Goal: Task Accomplishment & Management: Manage account settings

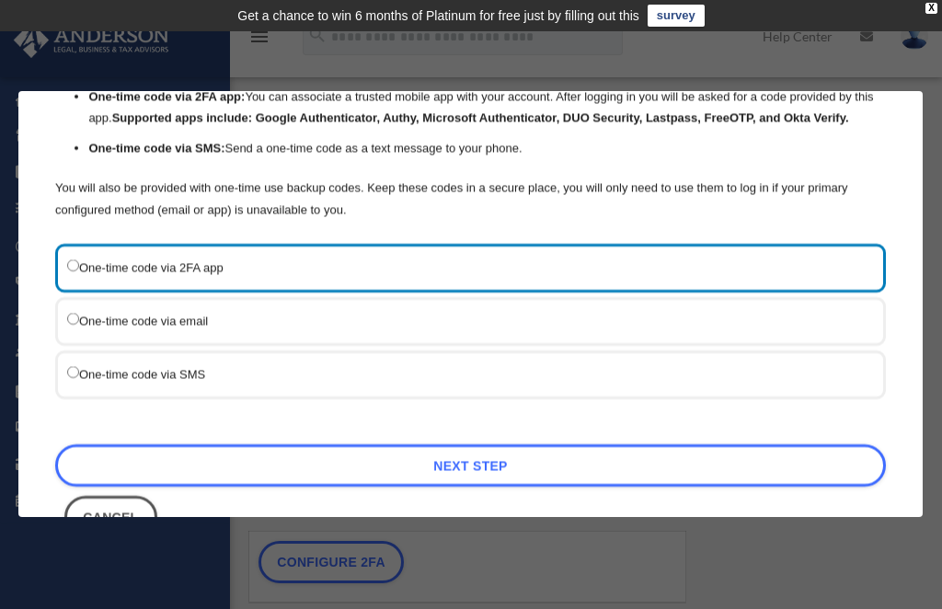
scroll to position [159, 0]
click at [87, 361] on label "One-time code via SMS" at bounding box center [461, 372] width 788 height 23
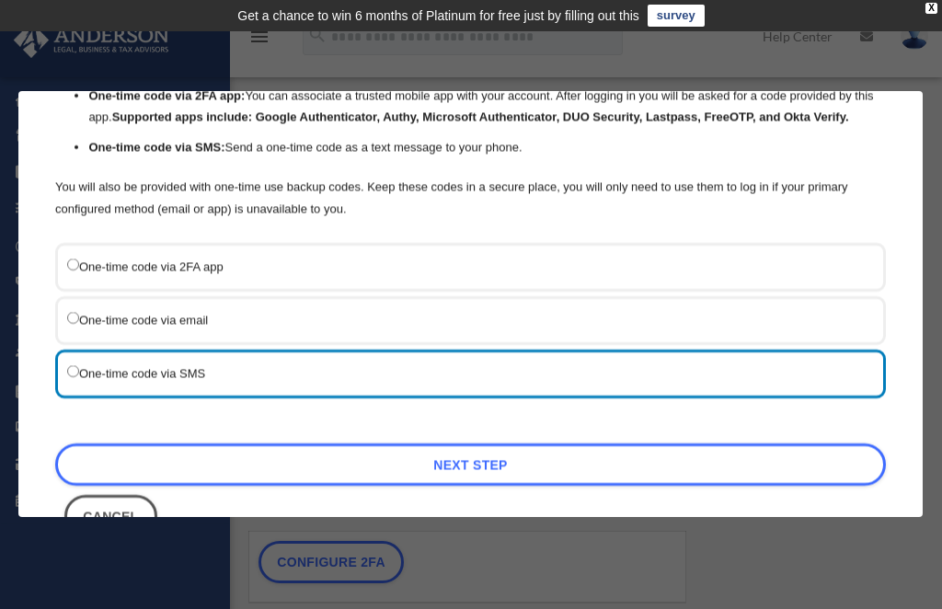
click at [504, 443] on link "Next Step" at bounding box center [470, 464] width 830 height 42
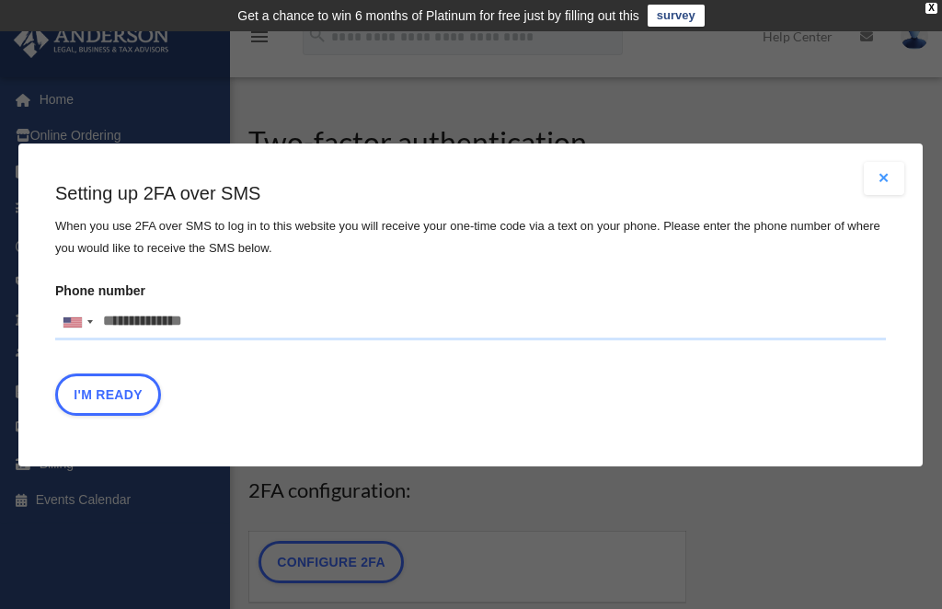
click at [247, 324] on input "Phone number United States +1 United Kingdom +44 Afghanistan (‫افغانستان‬‎) +93…" at bounding box center [470, 321] width 830 height 37
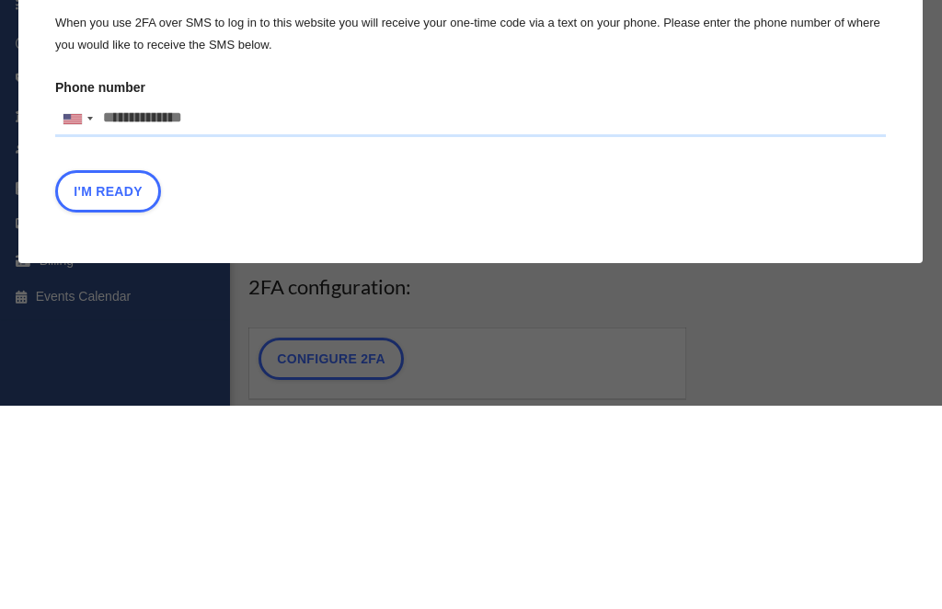
click at [323, 303] on input "Phone number United States +1 United Kingdom +44 Afghanistan (‫افغانستان‬‎) +93…" at bounding box center [470, 321] width 830 height 37
click at [312, 303] on input "Phone number United States +1 United Kingdom +44 Afghanistan (‫افغانستان‬‎) +93…" at bounding box center [470, 321] width 830 height 37
type input "**********"
click at [118, 372] on button "I'm Ready" at bounding box center [108, 393] width 106 height 42
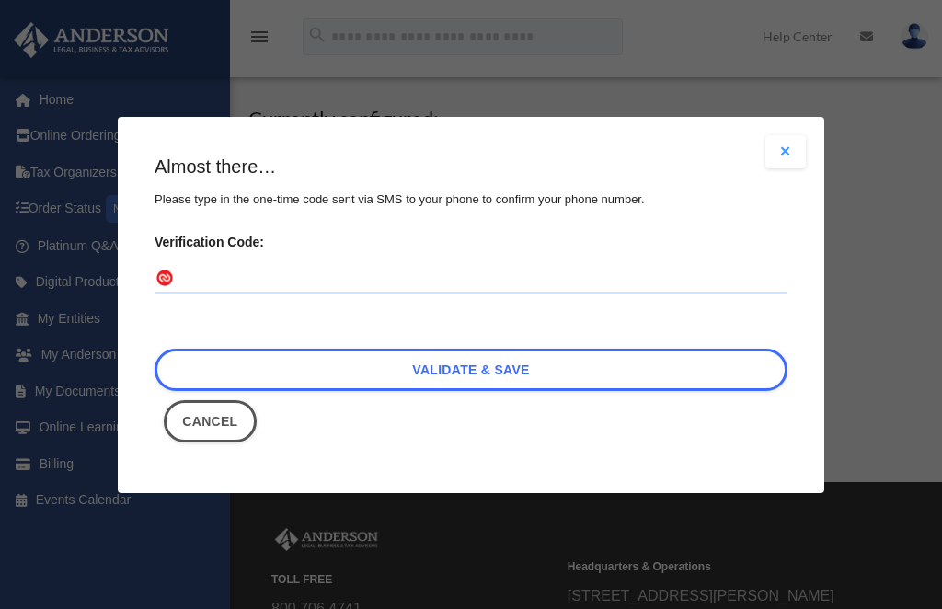
click at [312, 264] on input "Verification Code:" at bounding box center [470, 278] width 633 height 29
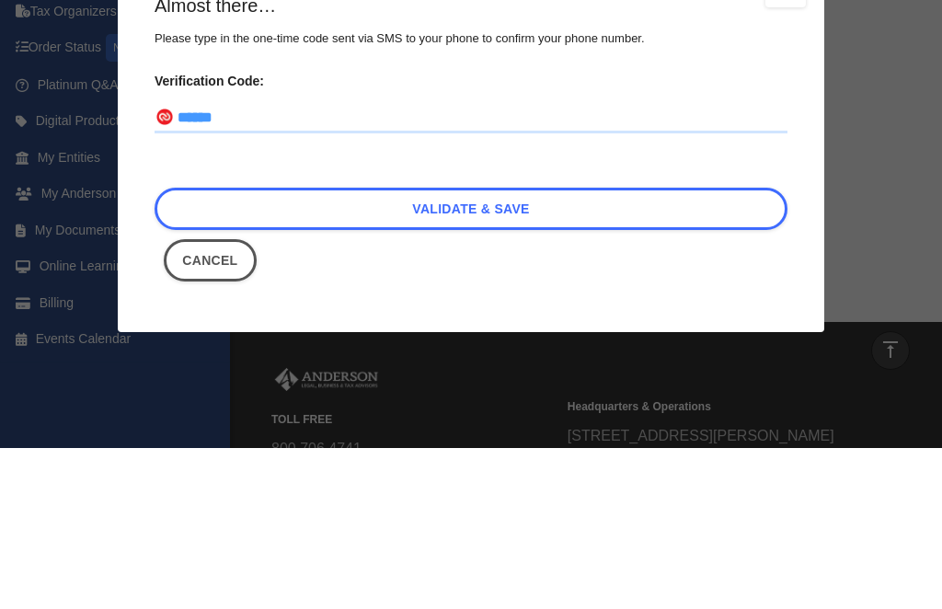
type input "******"
click at [532, 348] on link "Validate & Save" at bounding box center [470, 369] width 633 height 42
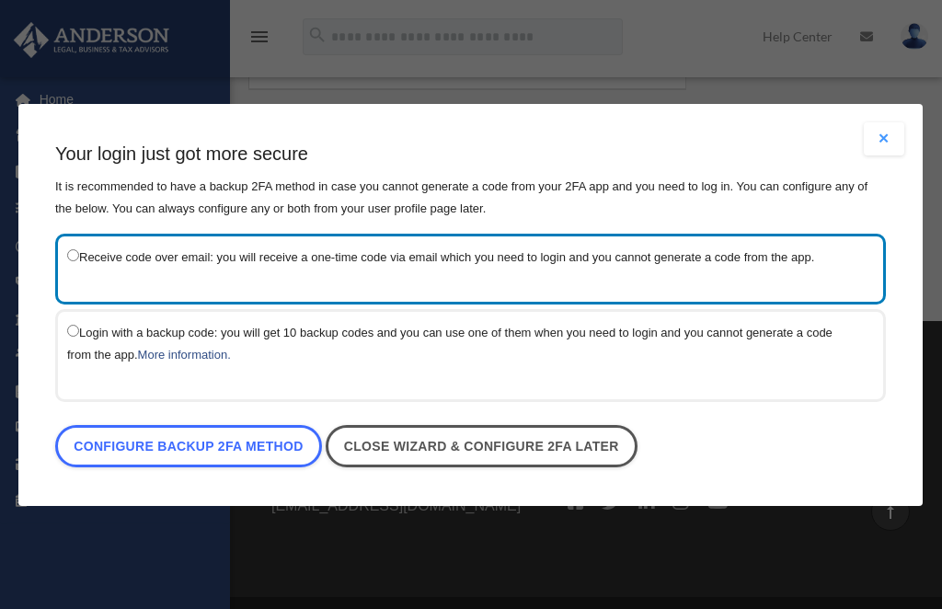
click at [514, 453] on link "Close wizard & configure 2FA later" at bounding box center [482, 446] width 312 height 42
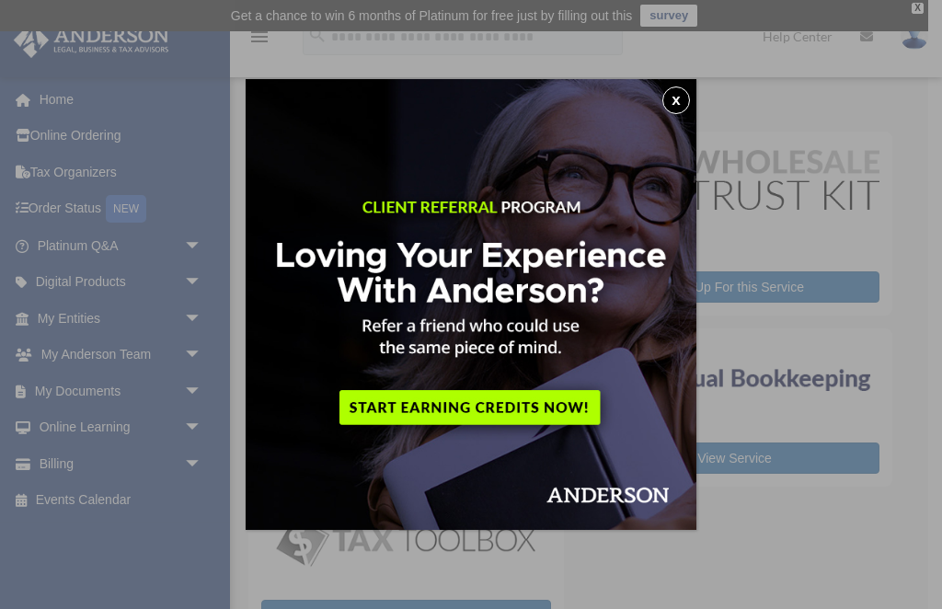
click at [680, 106] on button "x" at bounding box center [676, 100] width 28 height 28
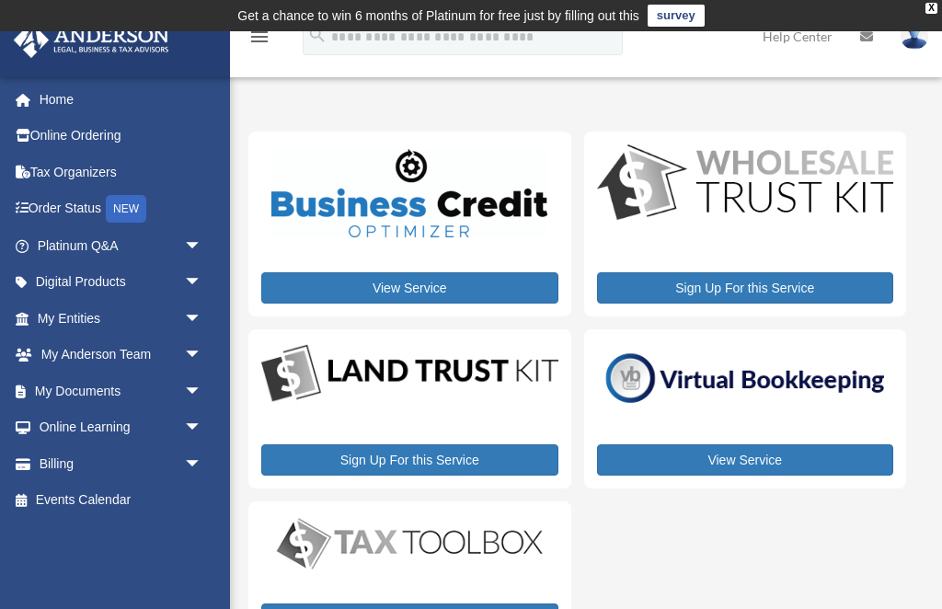
click at [933, 1] on td "Get a chance to win 6 months of Platinum for free just by filling out this surv…" at bounding box center [471, 15] width 942 height 31
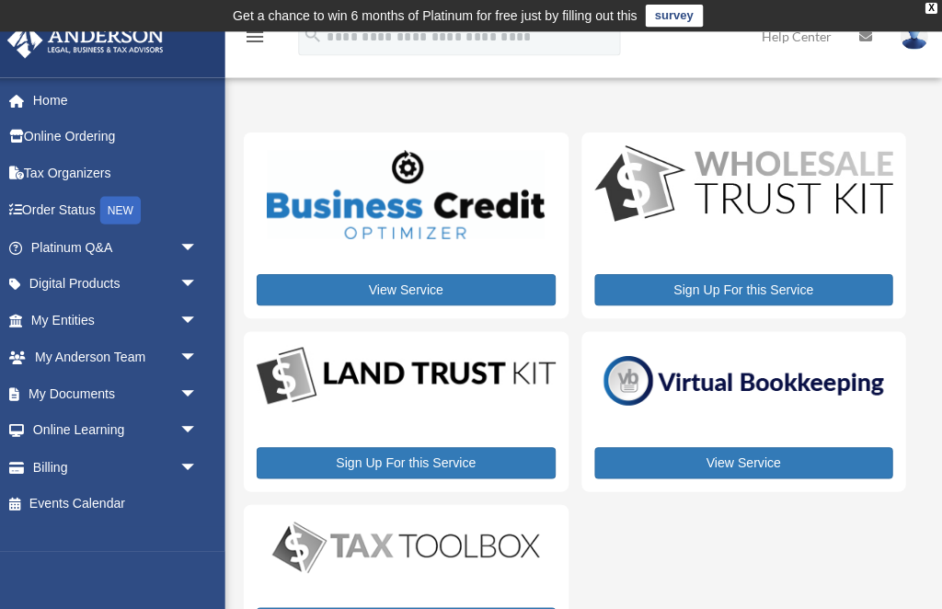
click at [928, 5] on div "X" at bounding box center [931, 8] width 12 height 11
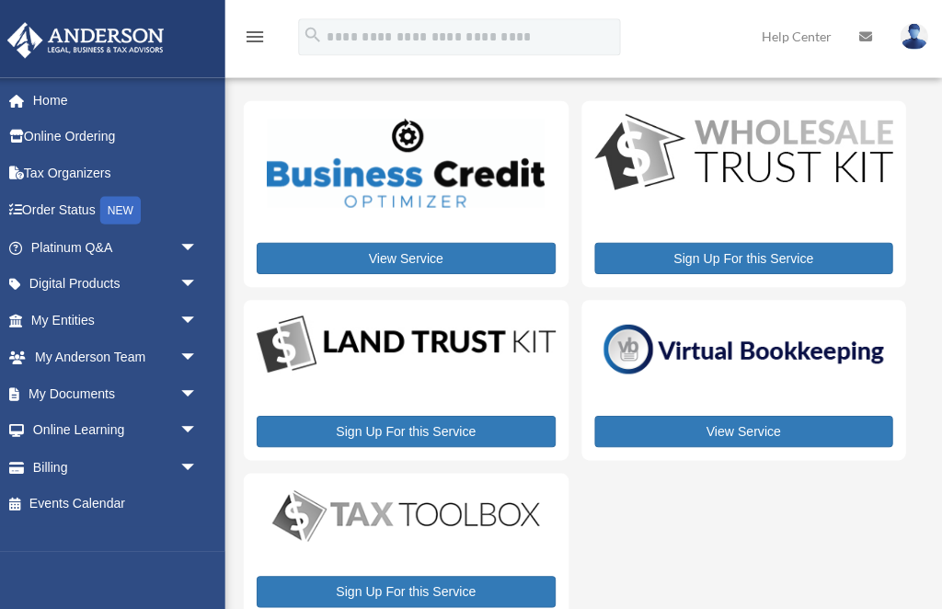
click at [913, 29] on img at bounding box center [914, 36] width 28 height 27
click at [817, 82] on link "[EMAIL_ADDRESS][DOMAIN_NAME]" at bounding box center [829, 94] width 198 height 54
click at [909, 19] on link at bounding box center [913, 35] width 55 height 81
click at [912, 47] on img at bounding box center [914, 36] width 28 height 27
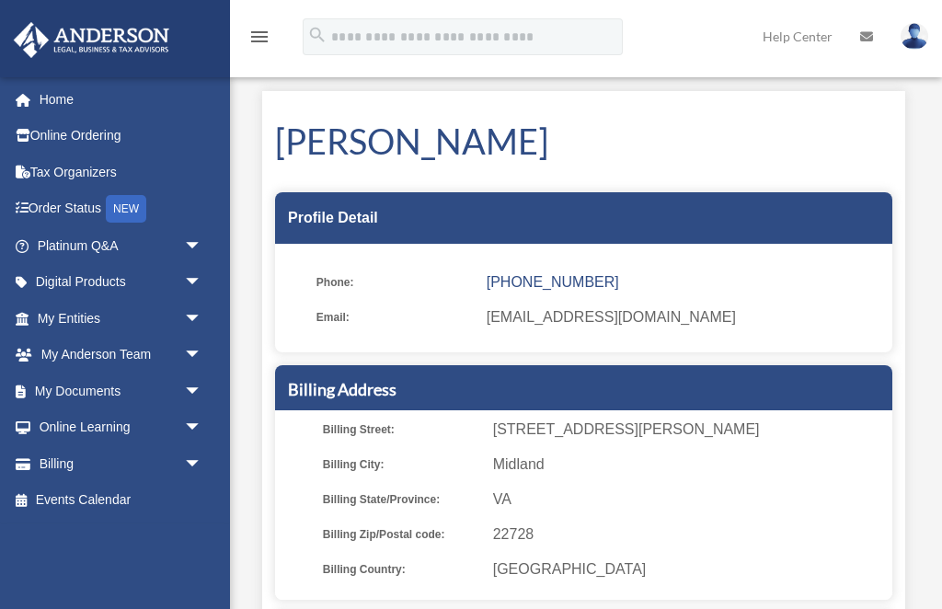
scroll to position [0, 6]
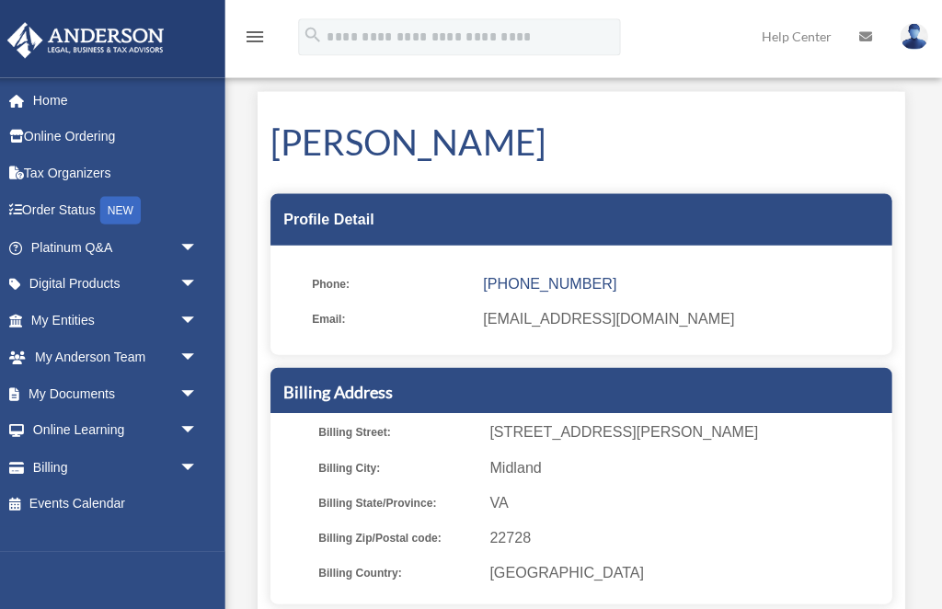
click at [917, 42] on img at bounding box center [914, 36] width 28 height 27
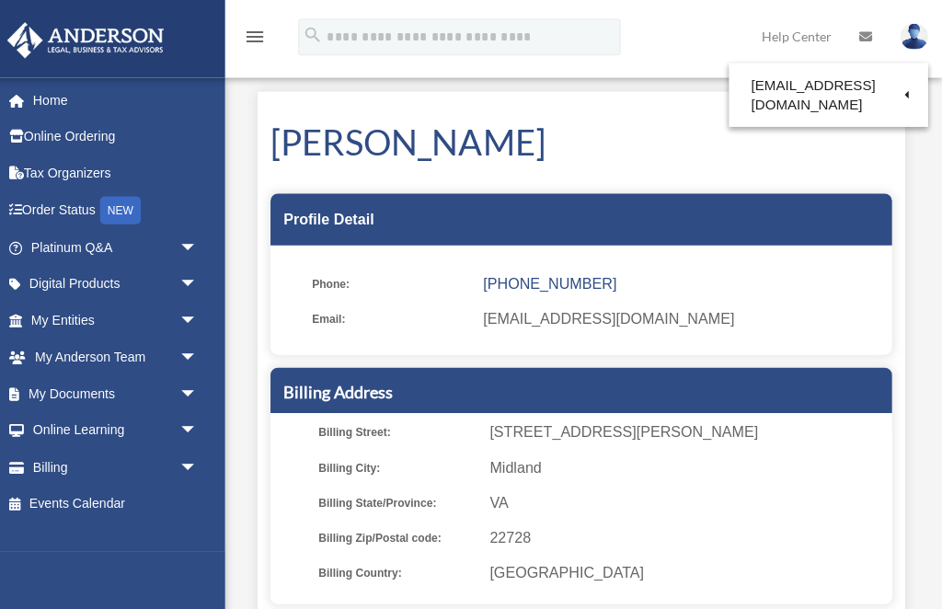
click at [585, 127] on link "Reset Password" at bounding box center [615, 123] width 184 height 38
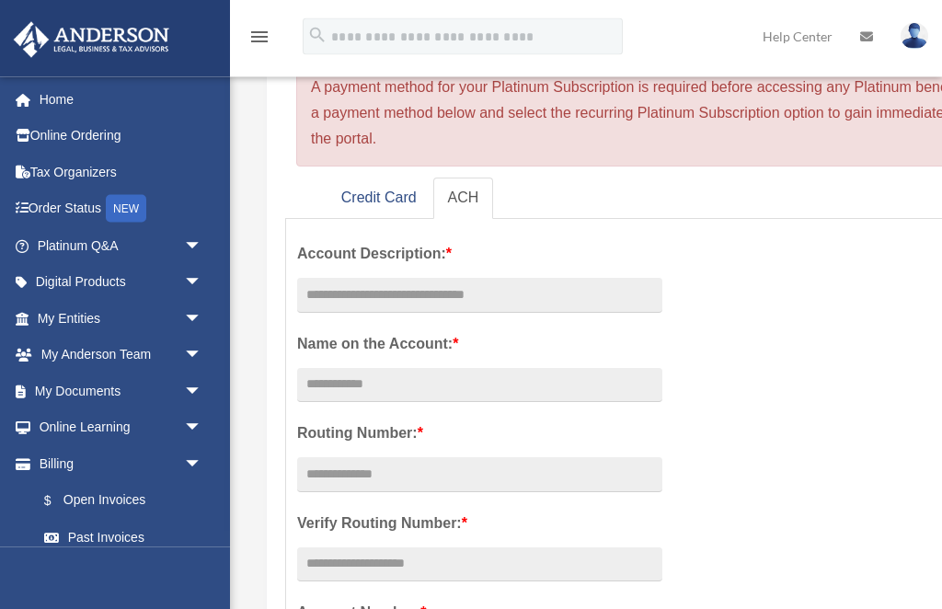
scroll to position [160, 0]
click at [373, 185] on link "Credit Card" at bounding box center [378, 197] width 105 height 41
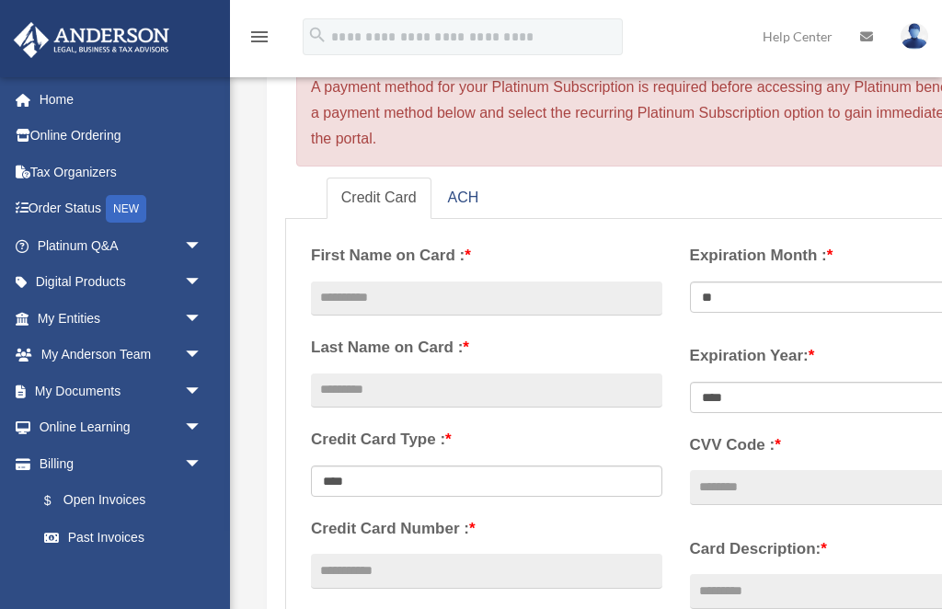
click at [64, 95] on link "Home" at bounding box center [121, 99] width 217 height 37
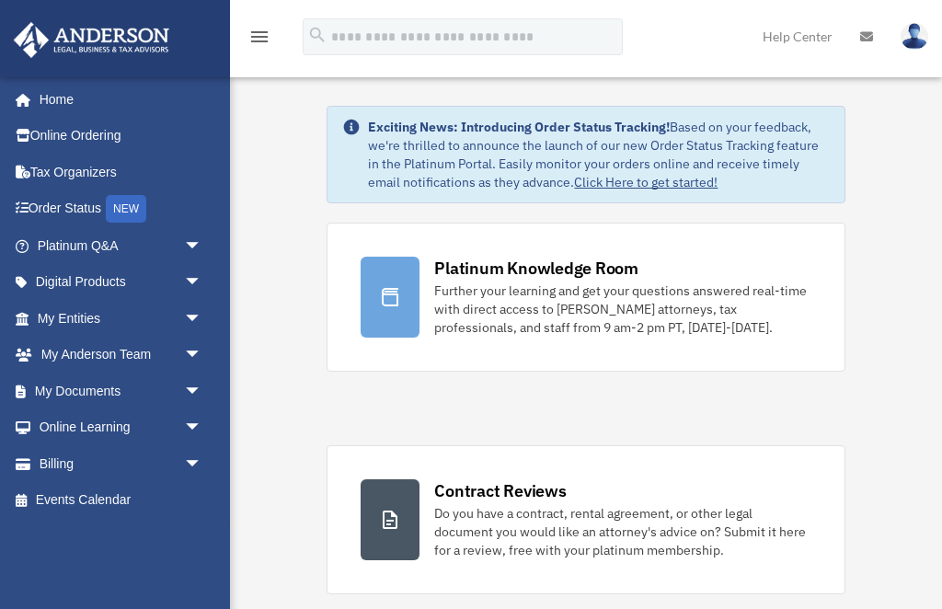
click at [185, 306] on span "arrow_drop_down" at bounding box center [202, 319] width 37 height 38
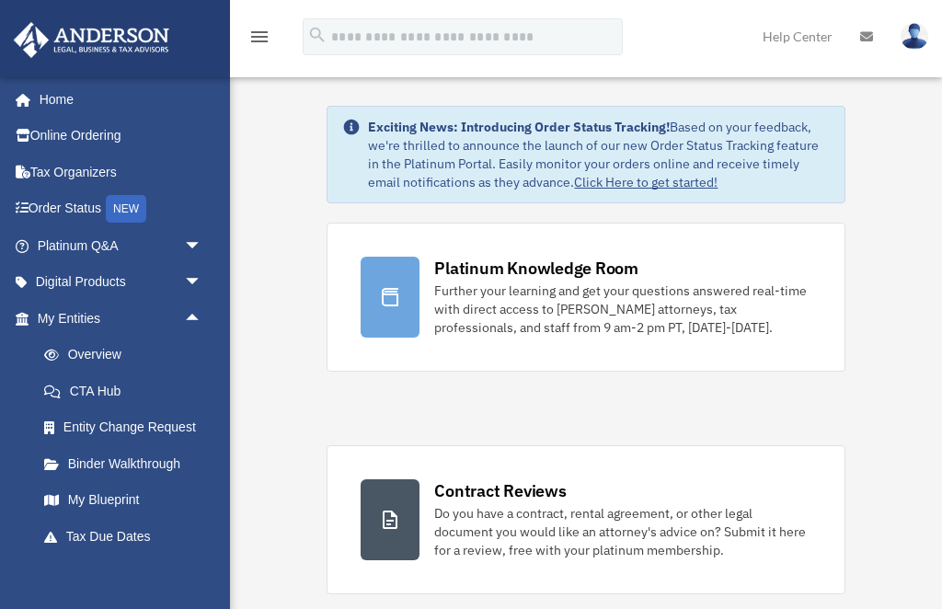
click at [119, 486] on link "My Blueprint" at bounding box center [128, 500] width 204 height 37
